Goal: Task Accomplishment & Management: Manage account settings

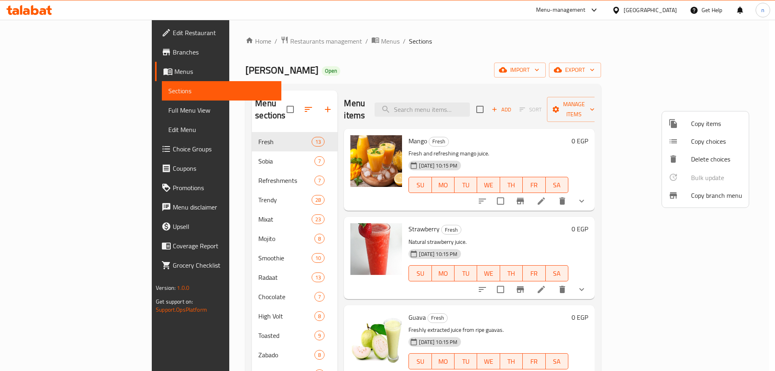
click at [36, 10] on div at bounding box center [387, 185] width 775 height 371
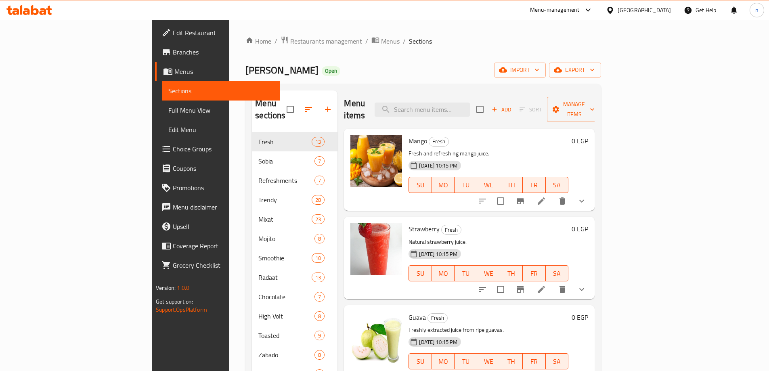
click at [659, 4] on div "[GEOGRAPHIC_DATA]" at bounding box center [638, 9] width 78 height 19
click at [658, 16] on div "[GEOGRAPHIC_DATA]" at bounding box center [638, 9] width 78 height 19
click at [618, 10] on div at bounding box center [612, 10] width 12 height 9
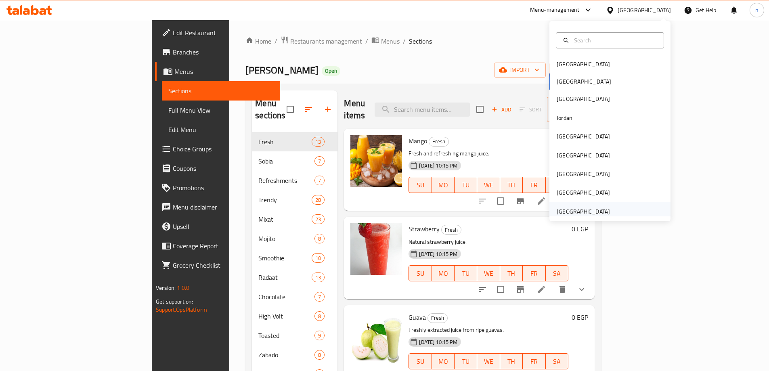
click at [581, 207] on div "[GEOGRAPHIC_DATA]" at bounding box center [583, 211] width 53 height 9
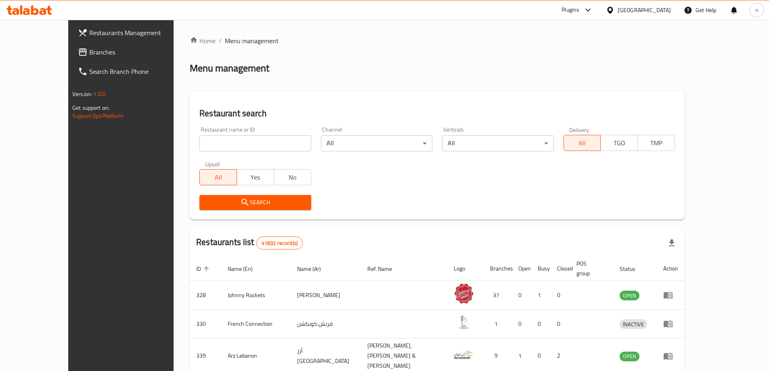
click at [89, 55] on span "Branches" at bounding box center [139, 52] width 101 height 10
